Goal: Transaction & Acquisition: Purchase product/service

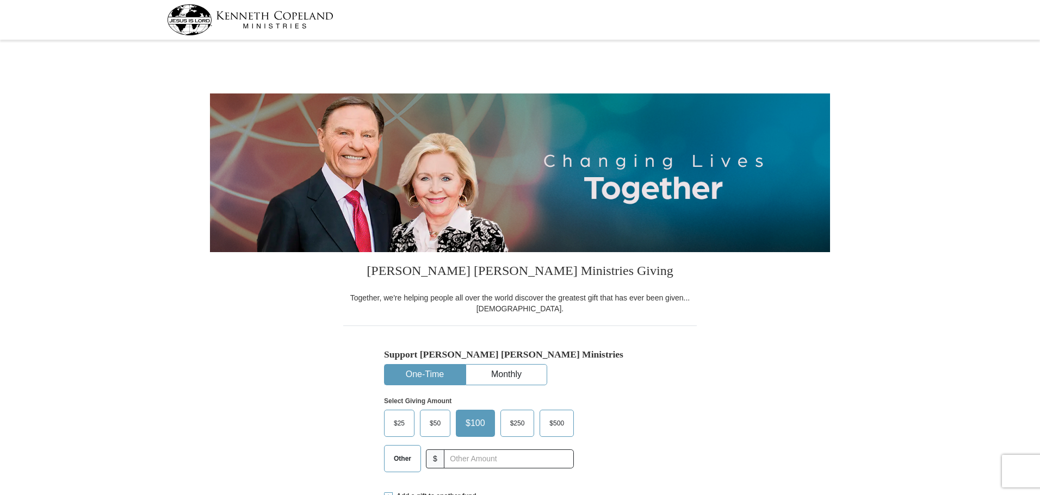
select select "LA"
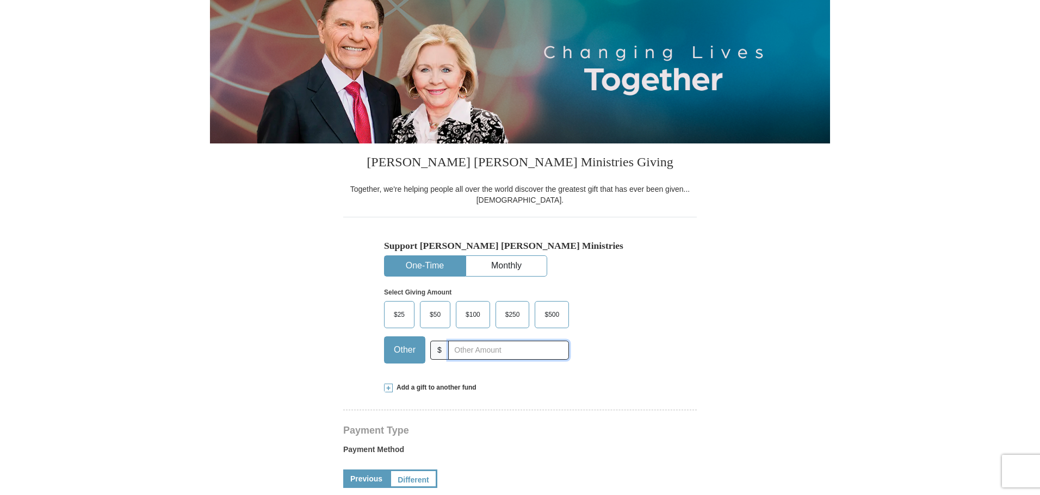
click at [462, 354] on input "text" at bounding box center [508, 350] width 121 height 19
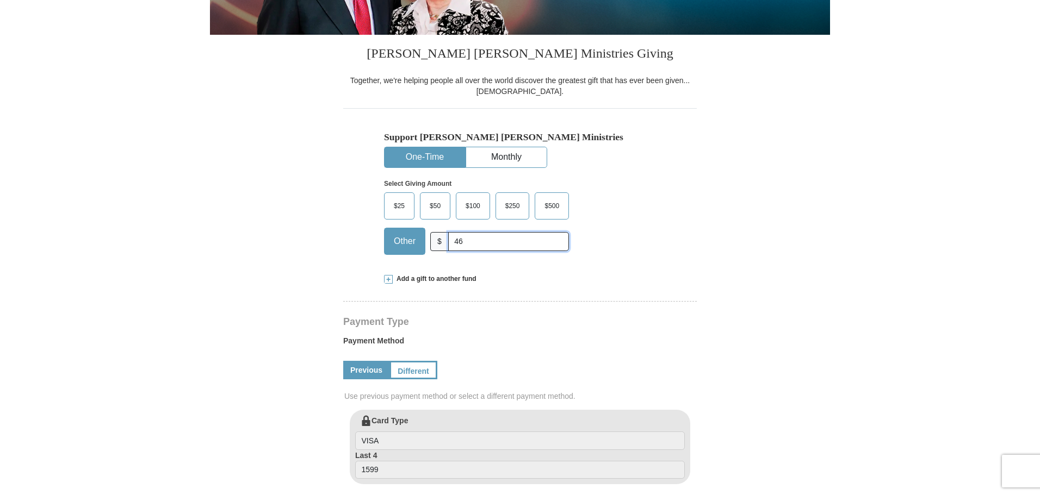
scroll to position [272, 0]
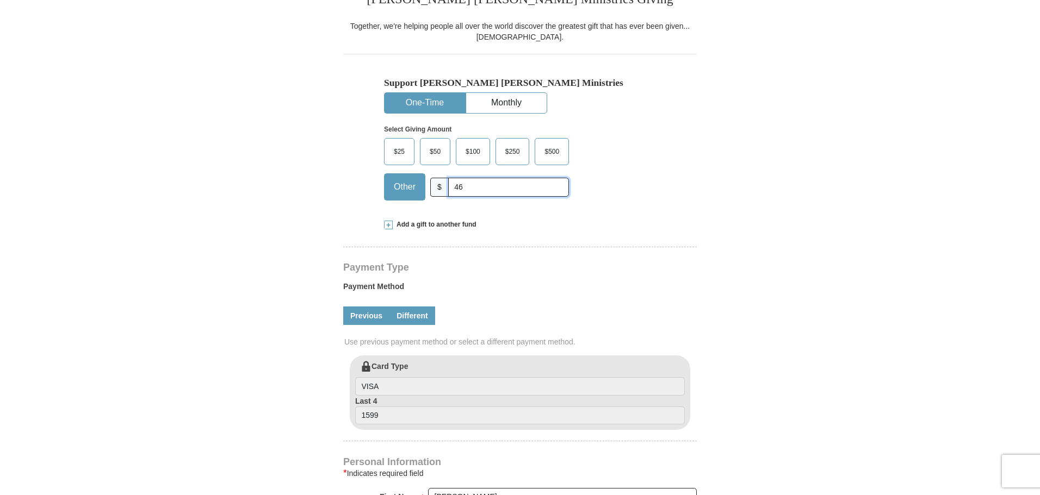
type input "46"
click at [406, 312] on link "Different" at bounding box center [412, 316] width 46 height 18
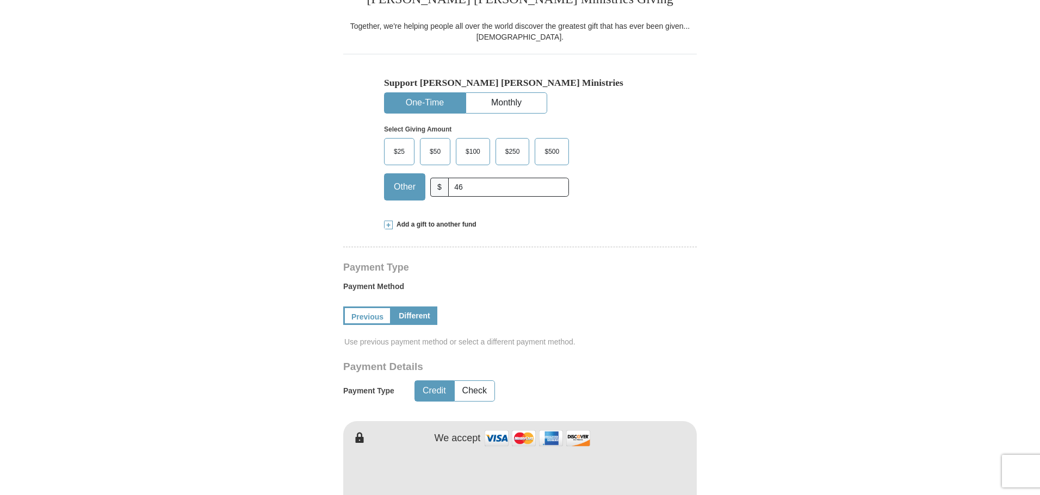
scroll to position [435, 0]
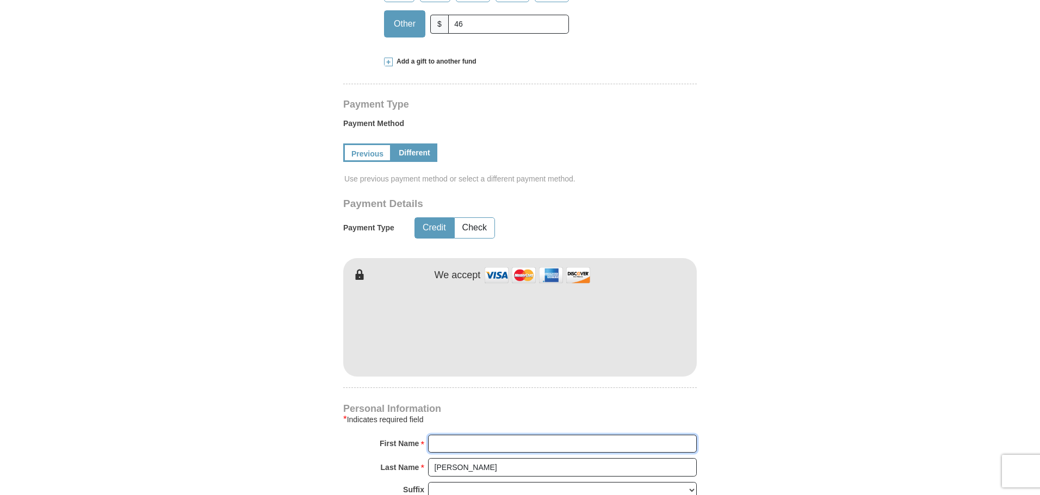
type input "[PERSON_NAME]"
type input "5047151056"
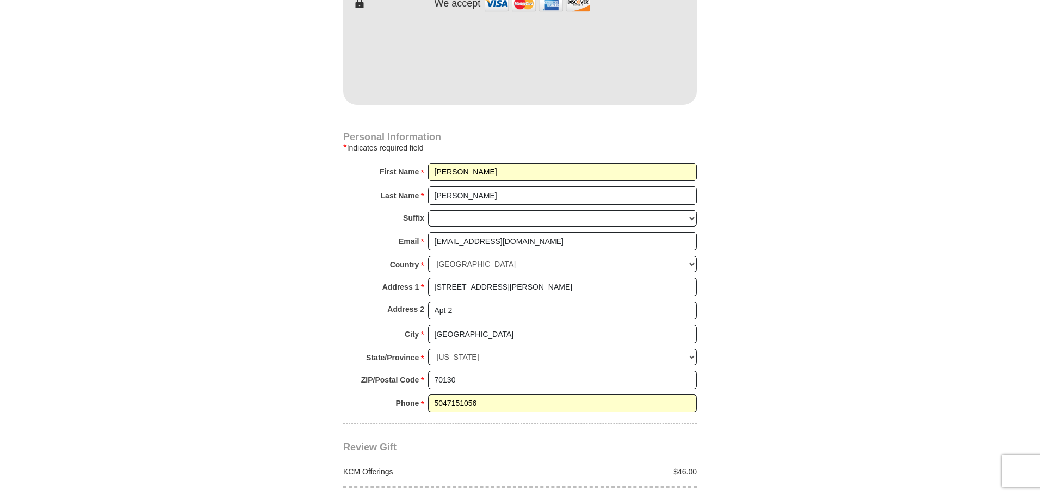
scroll to position [816, 0]
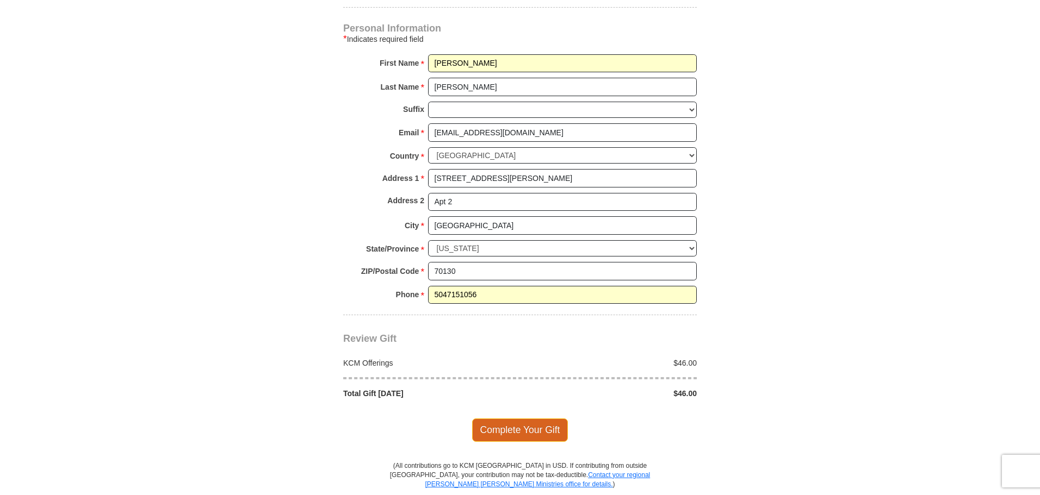
click at [543, 430] on span "Complete Your Gift" at bounding box center [520, 430] width 96 height 23
